Goal: Transaction & Acquisition: Obtain resource

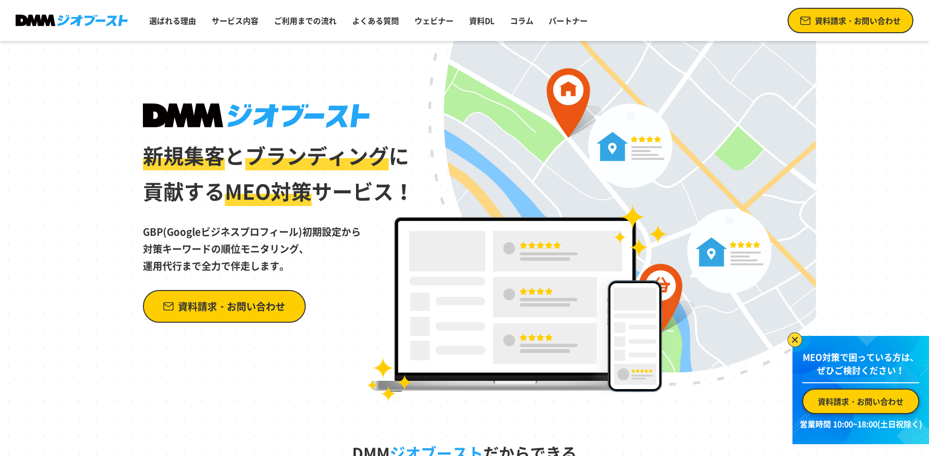
click at [863, 399] on span "資料請求・お問い合わせ" at bounding box center [861, 401] width 86 height 12
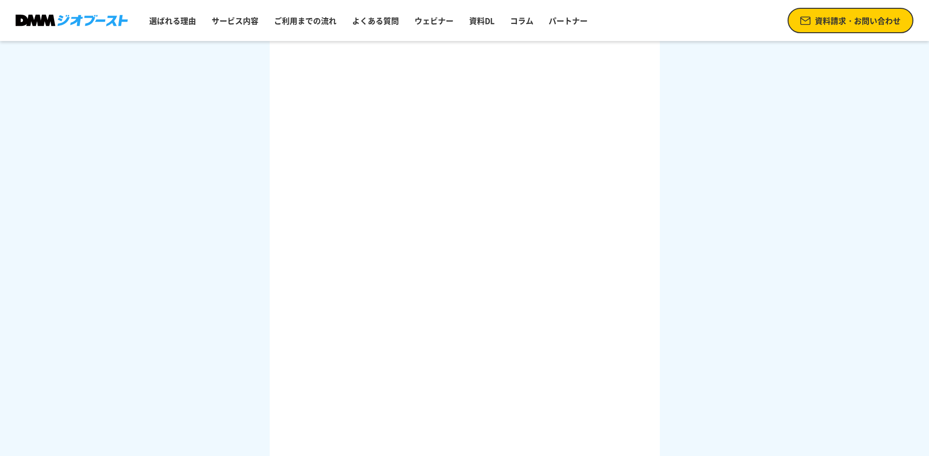
scroll to position [305, 0]
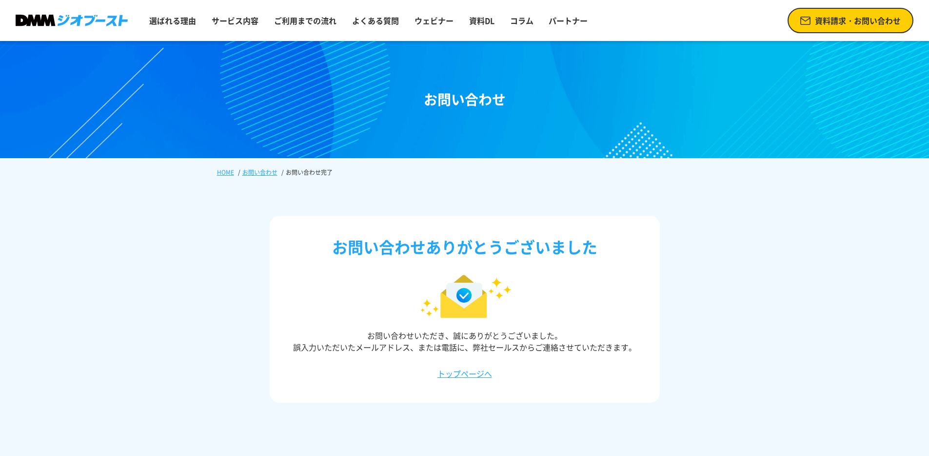
click at [86, 20] on img at bounding box center [72, 21] width 112 height 12
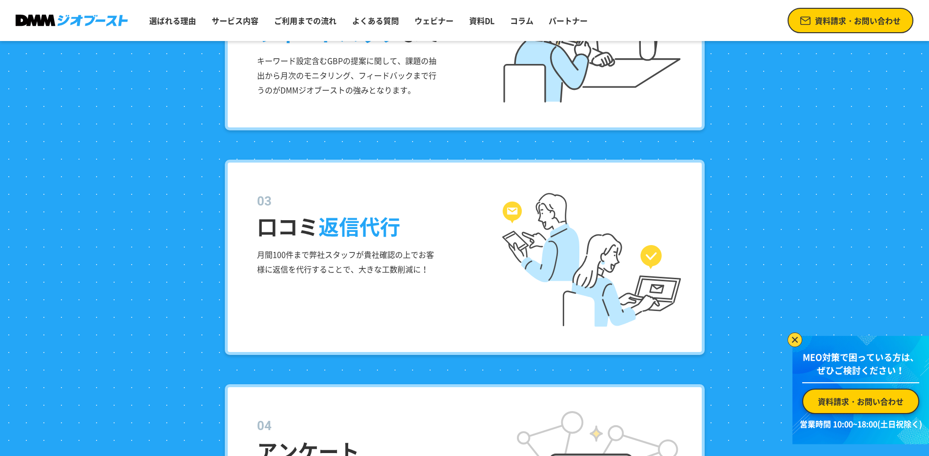
scroll to position [1149, 0]
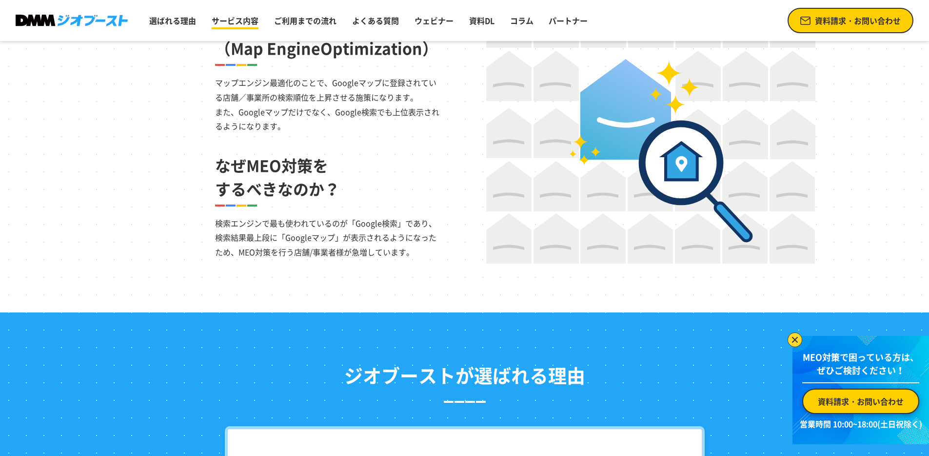
click at [225, 24] on link "サービス内容" at bounding box center [235, 21] width 55 height 20
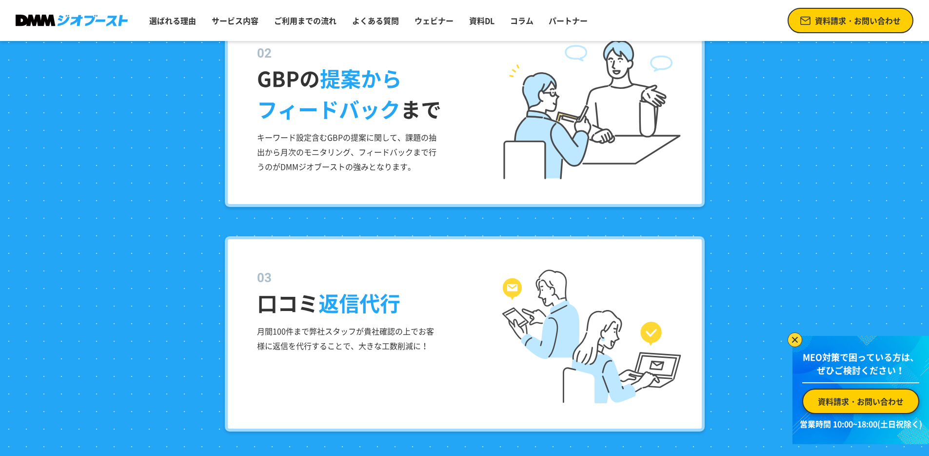
scroll to position [1359, 0]
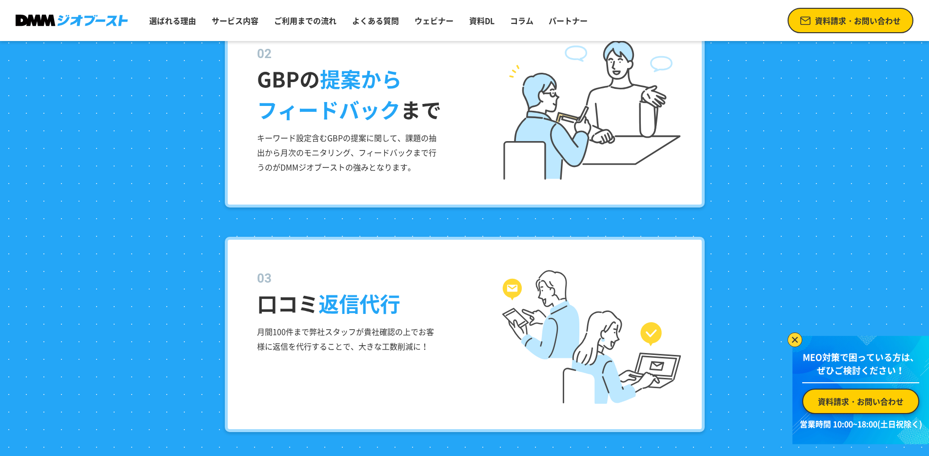
click at [848, 394] on link "資料請求・お問い合わせ" at bounding box center [860, 400] width 117 height 25
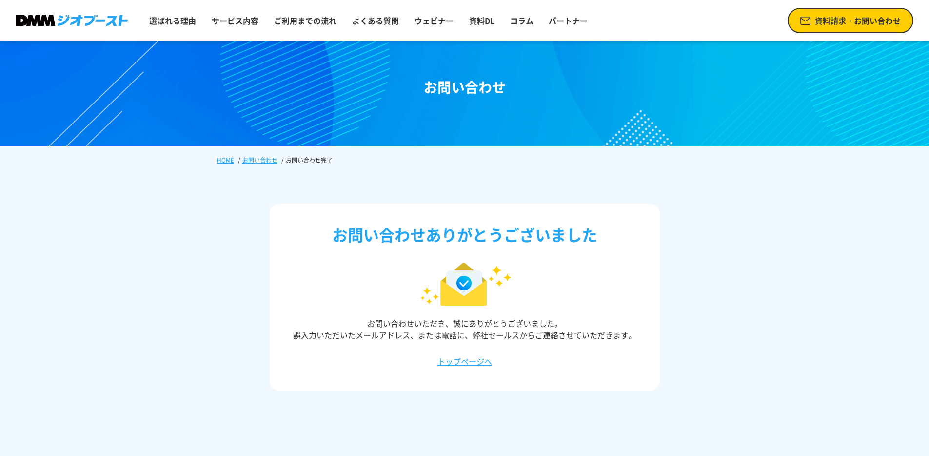
scroll to position [13, 0]
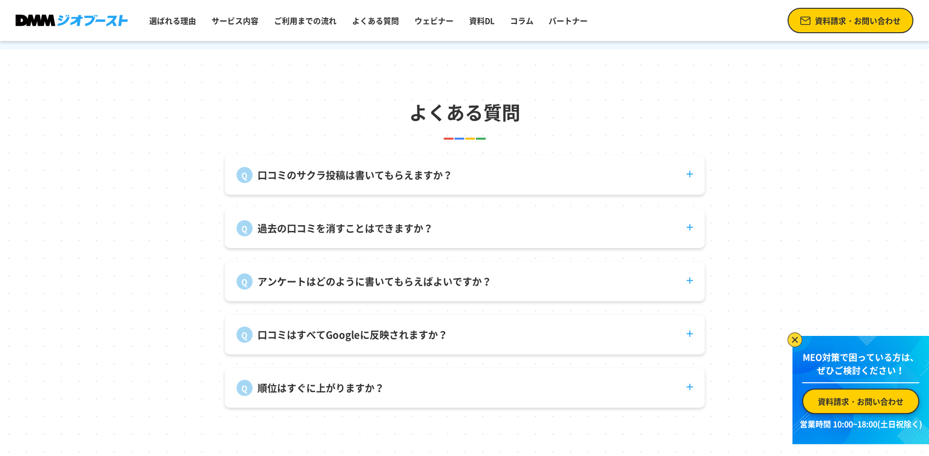
scroll to position [3661, 0]
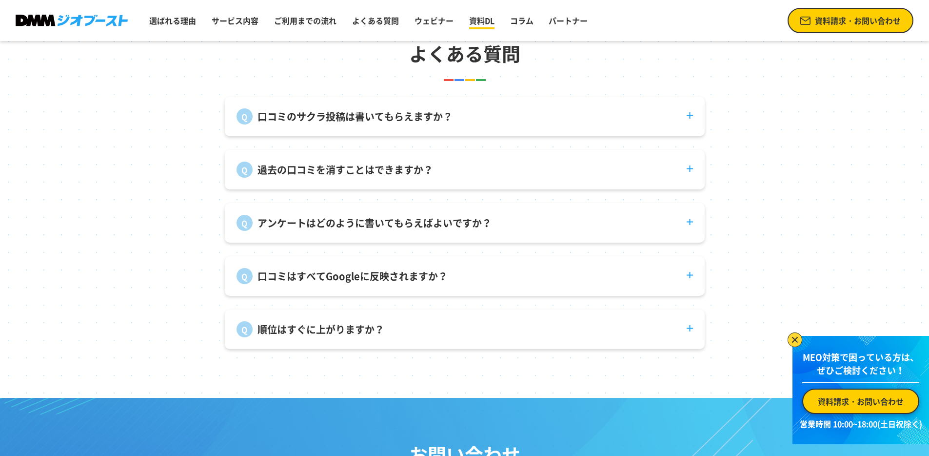
click at [475, 13] on link "資料DL" at bounding box center [481, 21] width 33 height 20
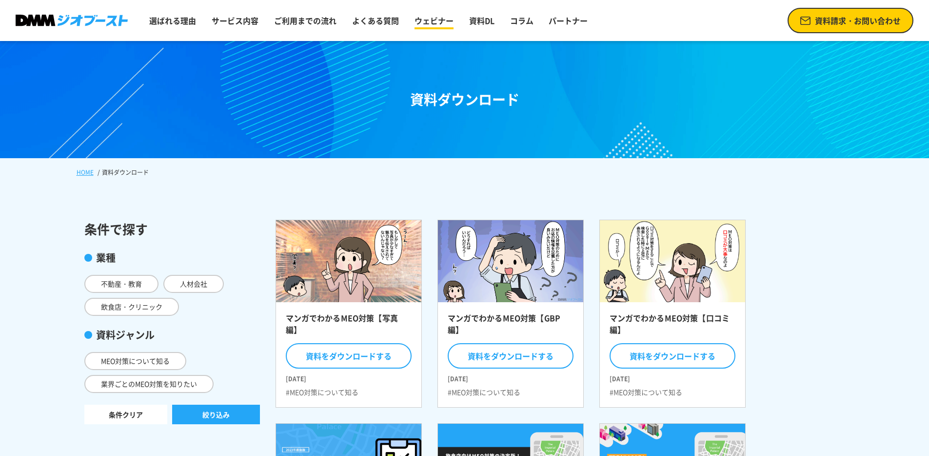
click at [421, 24] on link "ウェビナー" at bounding box center [434, 21] width 47 height 20
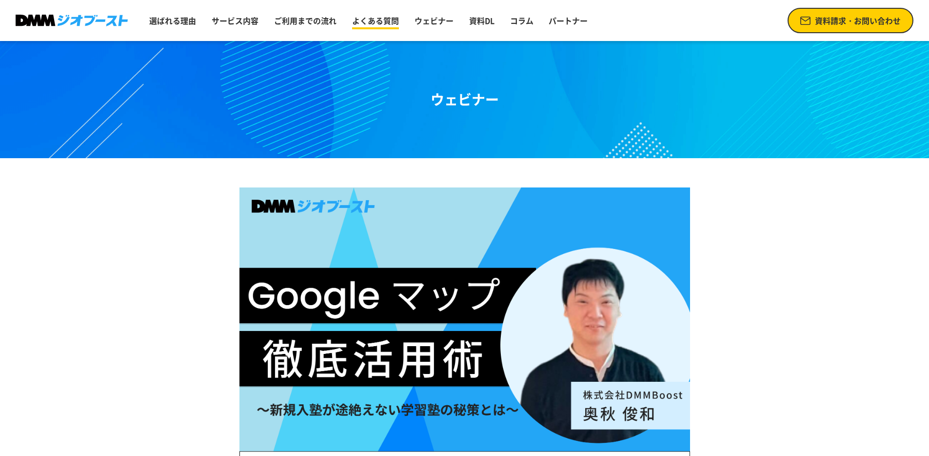
click at [377, 21] on link "よくある質問" at bounding box center [375, 21] width 55 height 20
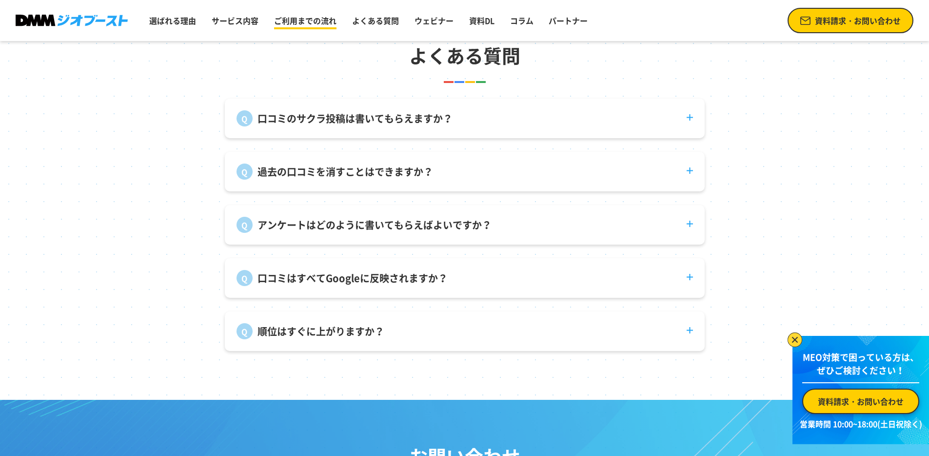
click at [307, 24] on link "ご利用までの流れ" at bounding box center [305, 21] width 70 height 20
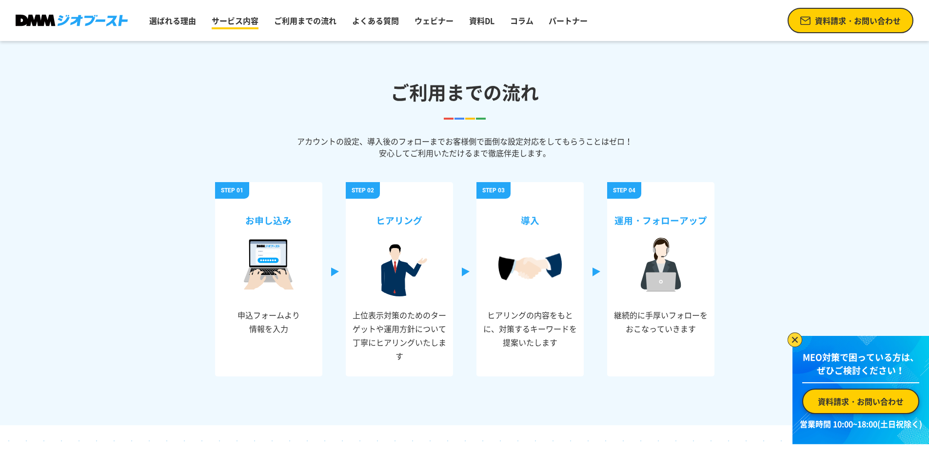
click at [246, 21] on link "サービス内容" at bounding box center [235, 21] width 55 height 20
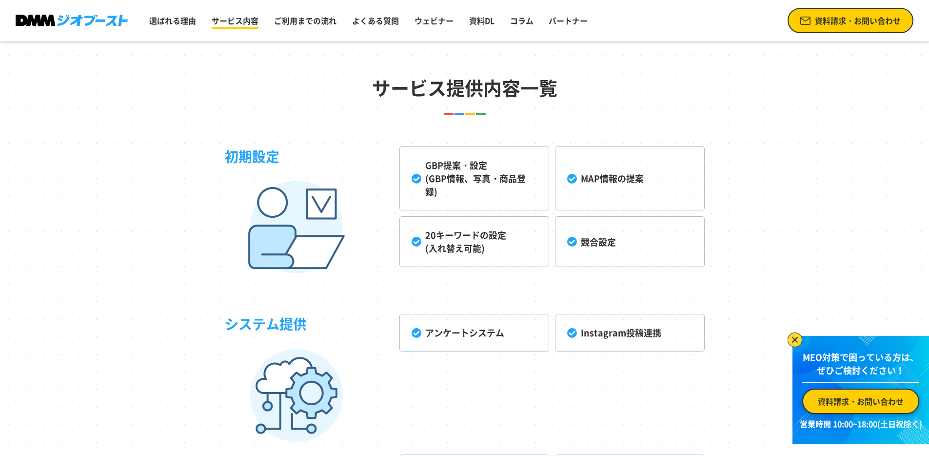
scroll to position [2483, 0]
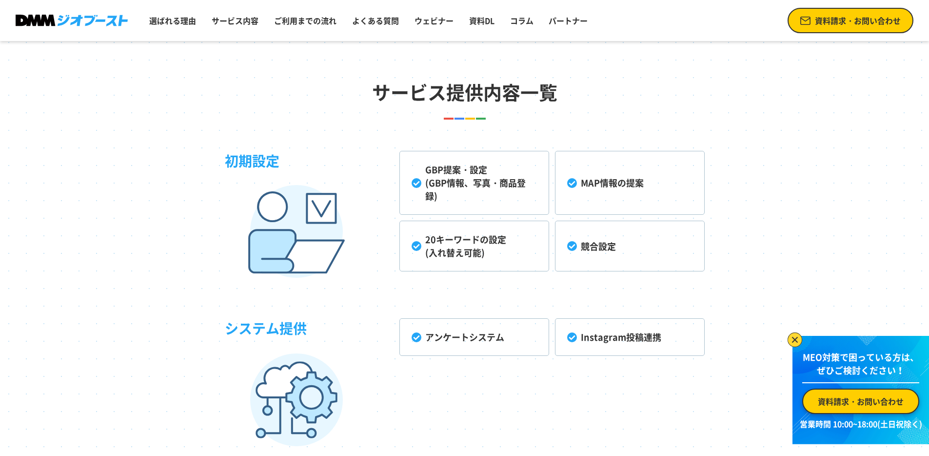
click at [794, 340] on img at bounding box center [795, 339] width 15 height 15
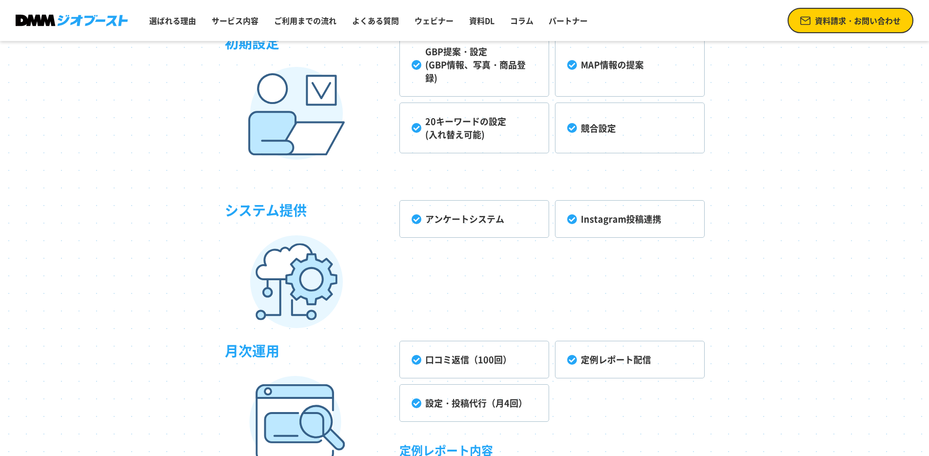
scroll to position [2610, 0]
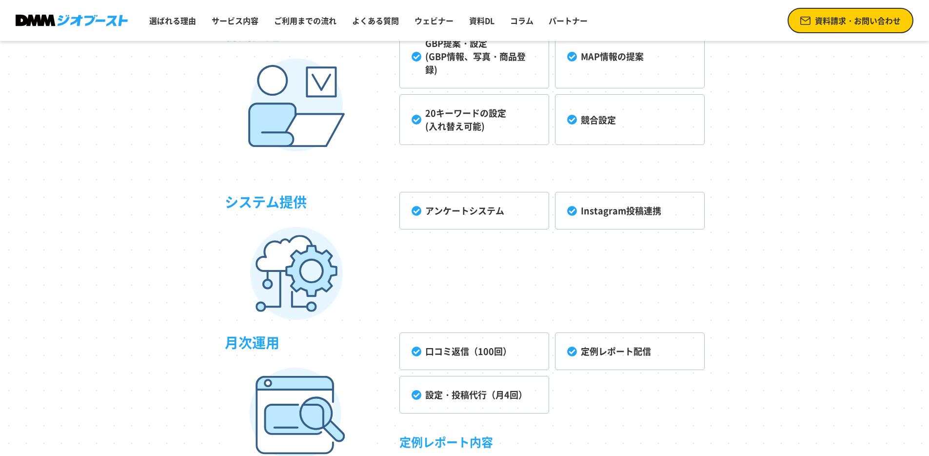
click at [107, 302] on section "サービス提供内容一覧 初期設定 GBP提案・設定 (GBP情報、写真・商品登録) MAP情報の提案 20キーワードの設定 (入れ替え可能) 競合設定 システム…" at bounding box center [464, 274] width 929 height 743
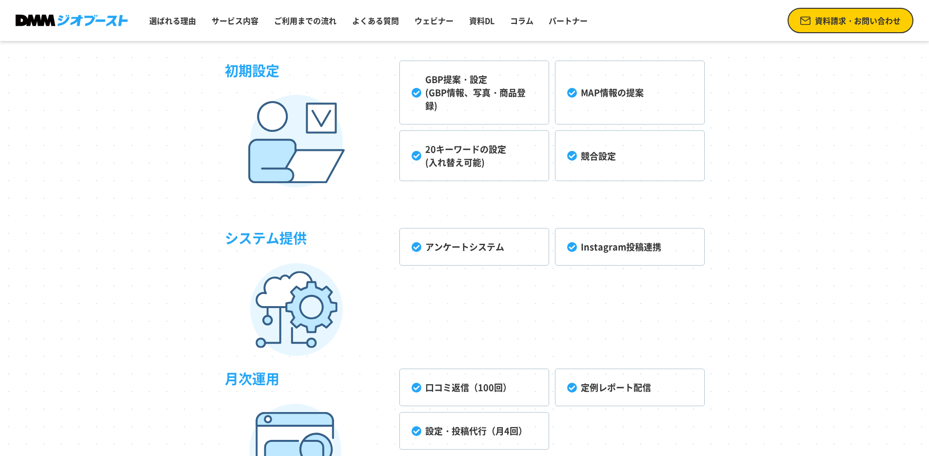
scroll to position [2587, 0]
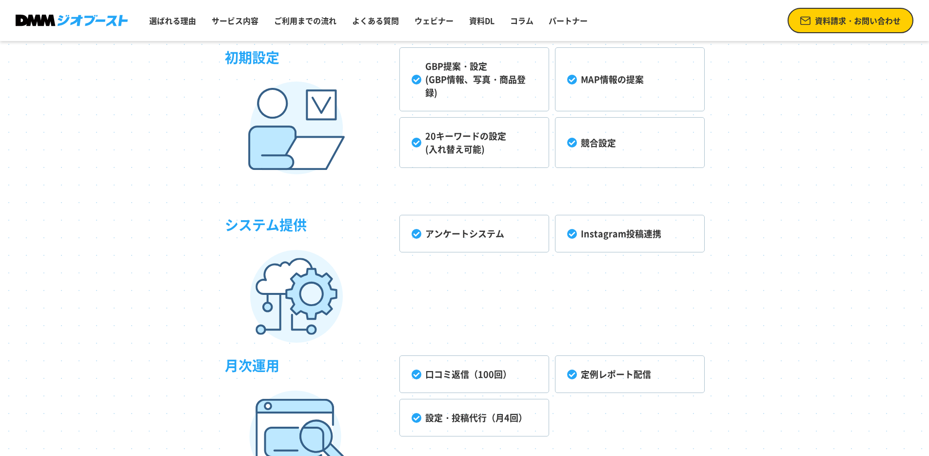
drag, startPoint x: 250, startPoint y: 227, endPoint x: 379, endPoint y: 251, distance: 130.4
click at [334, 236] on h3 "システム提供" at bounding box center [312, 262] width 175 height 94
click at [492, 278] on div "システム提供 アンケートシステム Instagram投稿連携" at bounding box center [465, 249] width 480 height 117
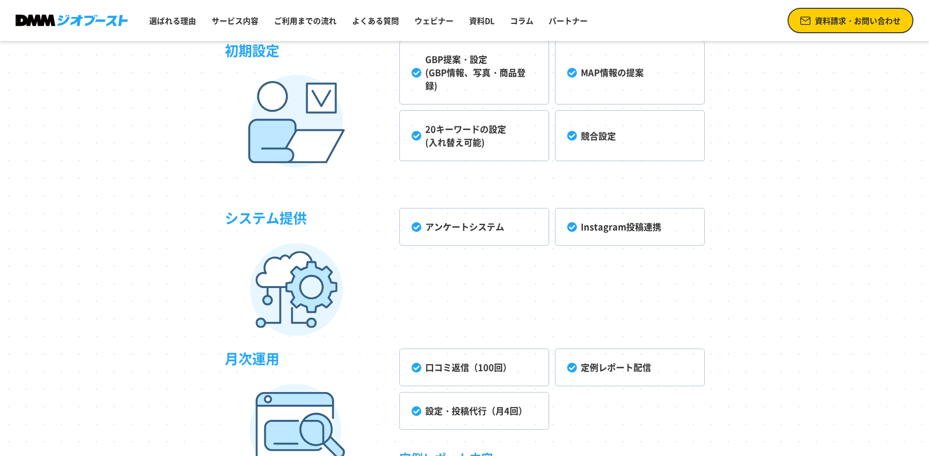
scroll to position [2591, 0]
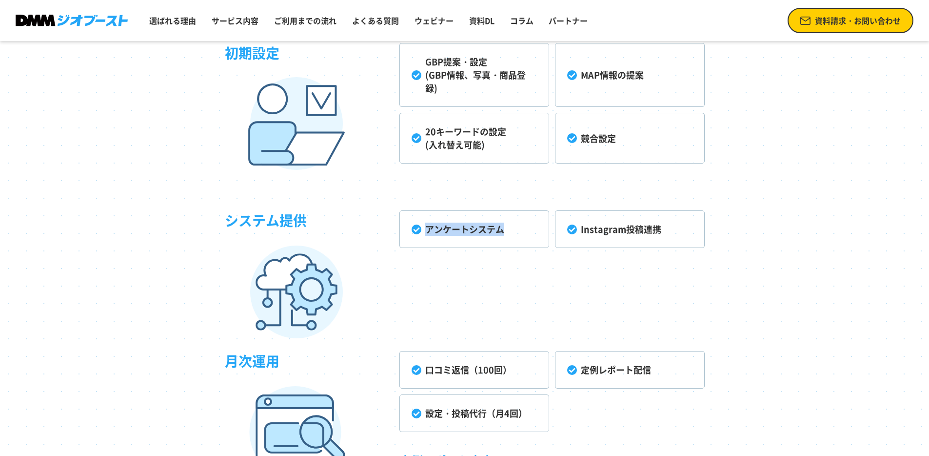
drag, startPoint x: 466, startPoint y: 234, endPoint x: 532, endPoint y: 236, distance: 66.4
click at [532, 236] on li "アンケートシステム" at bounding box center [475, 229] width 150 height 38
click at [529, 275] on div "システム提供 アンケートシステム Instagram投稿連携" at bounding box center [465, 245] width 480 height 117
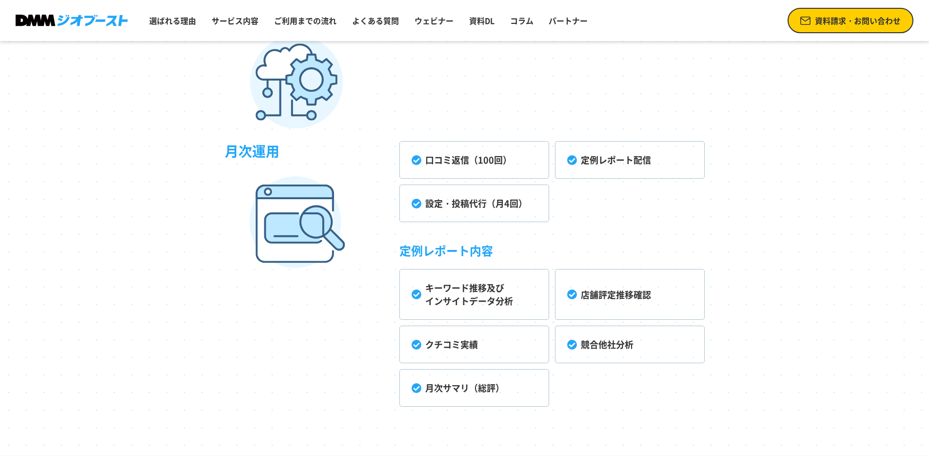
scroll to position [2806, 0]
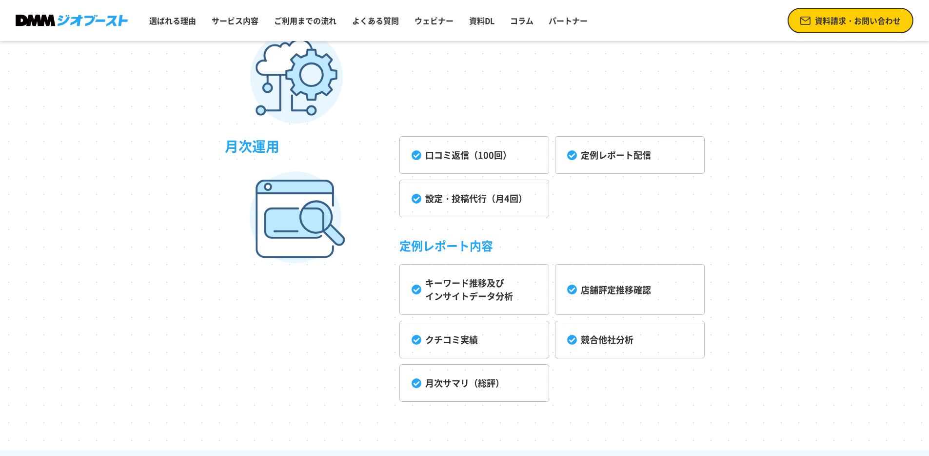
click at [753, 316] on section "サービス提供内容一覧 初期設定 GBP提案・設定 (GBP情報、写真・商品登録) MAP情報の提案 20キーワードの設定 (入れ替え可能) 競合設定 システム…" at bounding box center [464, 78] width 929 height 743
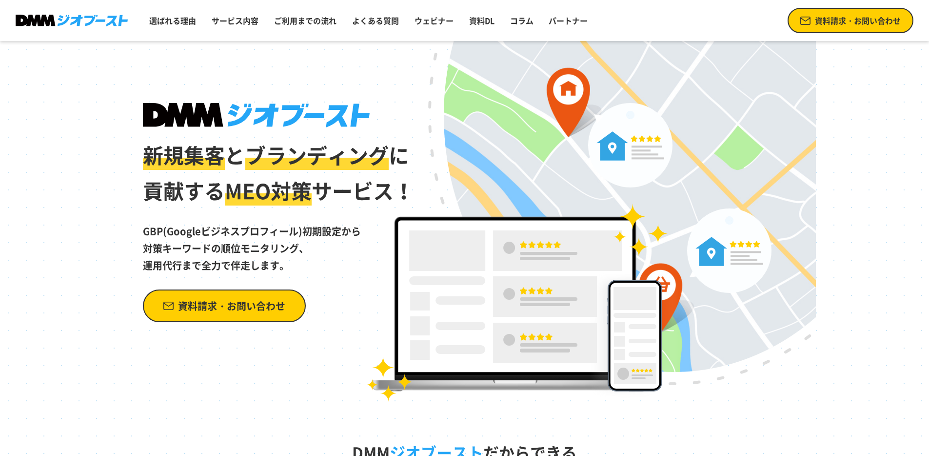
scroll to position [0, 0]
click at [482, 20] on link "資料DL" at bounding box center [481, 21] width 33 height 20
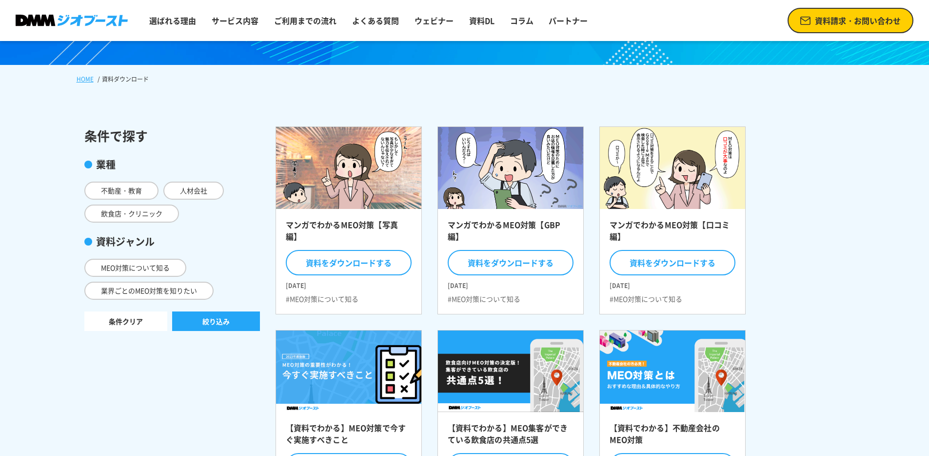
scroll to position [3, 0]
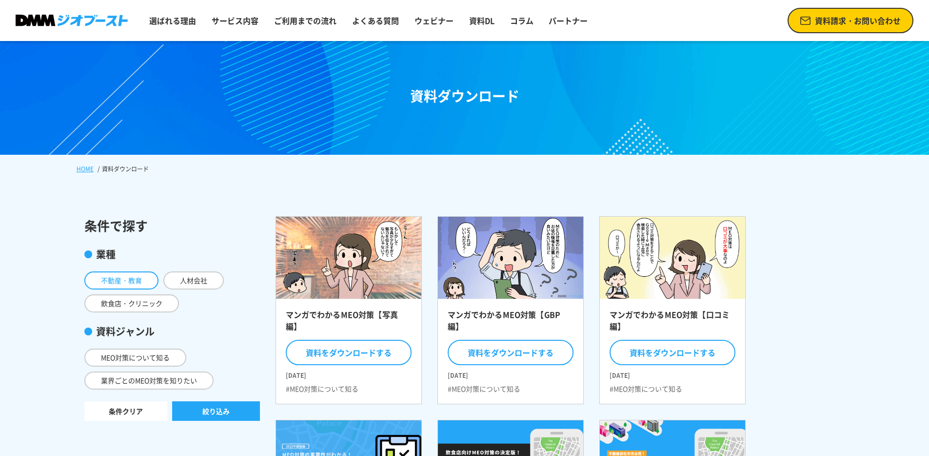
click at [100, 276] on span "不動産・教育" at bounding box center [121, 280] width 74 height 18
click at [0, 0] on input "不動産・教育" at bounding box center [0, 0] width 0 height 0
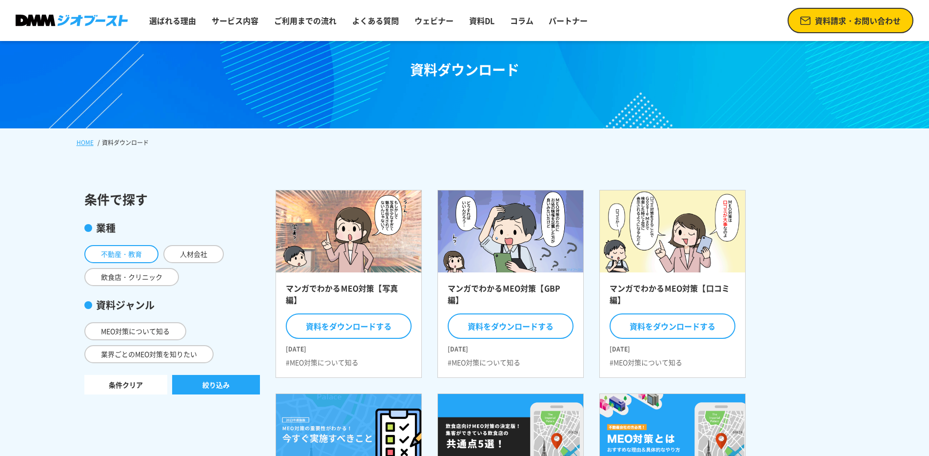
scroll to position [73, 0]
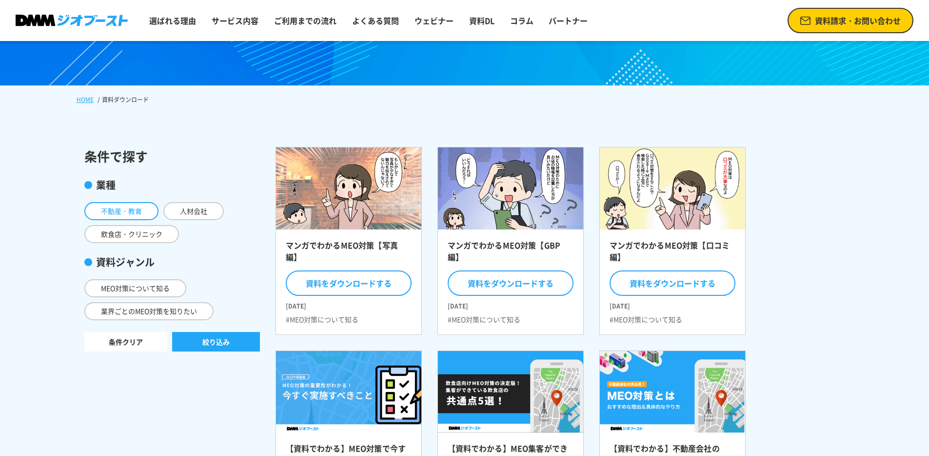
click at [215, 338] on button "絞り込み" at bounding box center [216, 342] width 88 height 20
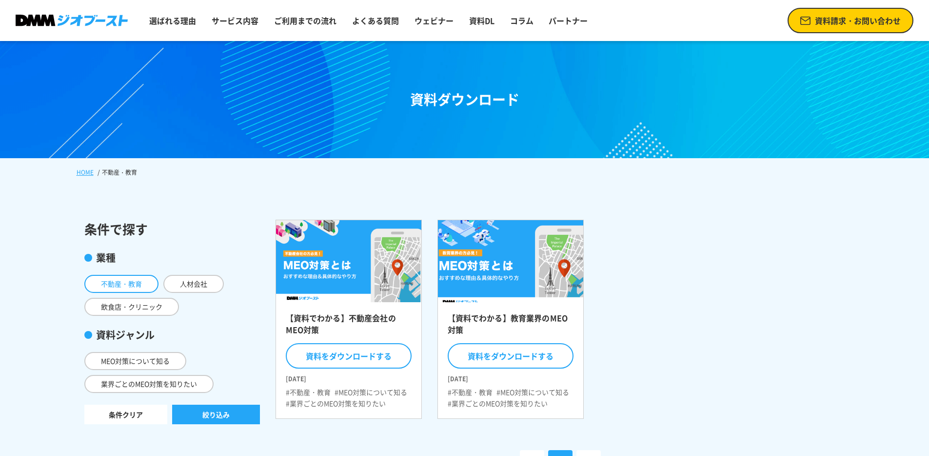
click at [509, 312] on h2 "【資料でわかる】教育業界のMEO対策" at bounding box center [511, 326] width 126 height 29
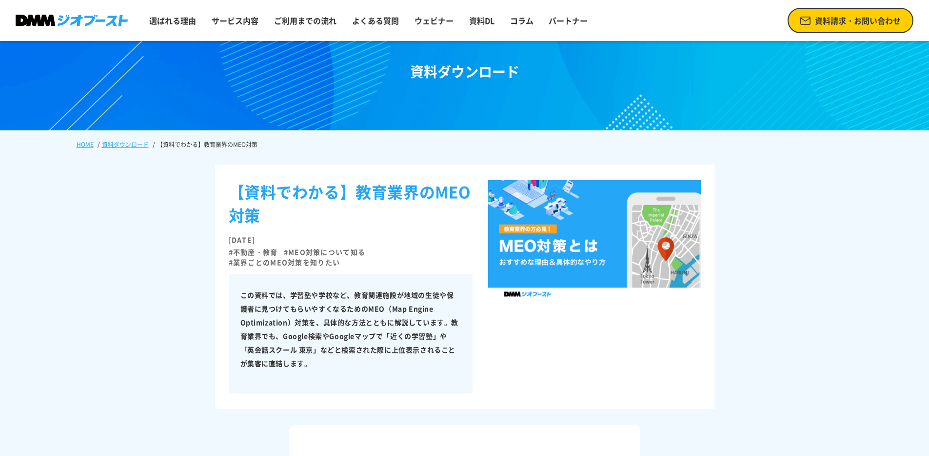
scroll to position [79, 0]
